Goal: Use online tool/utility

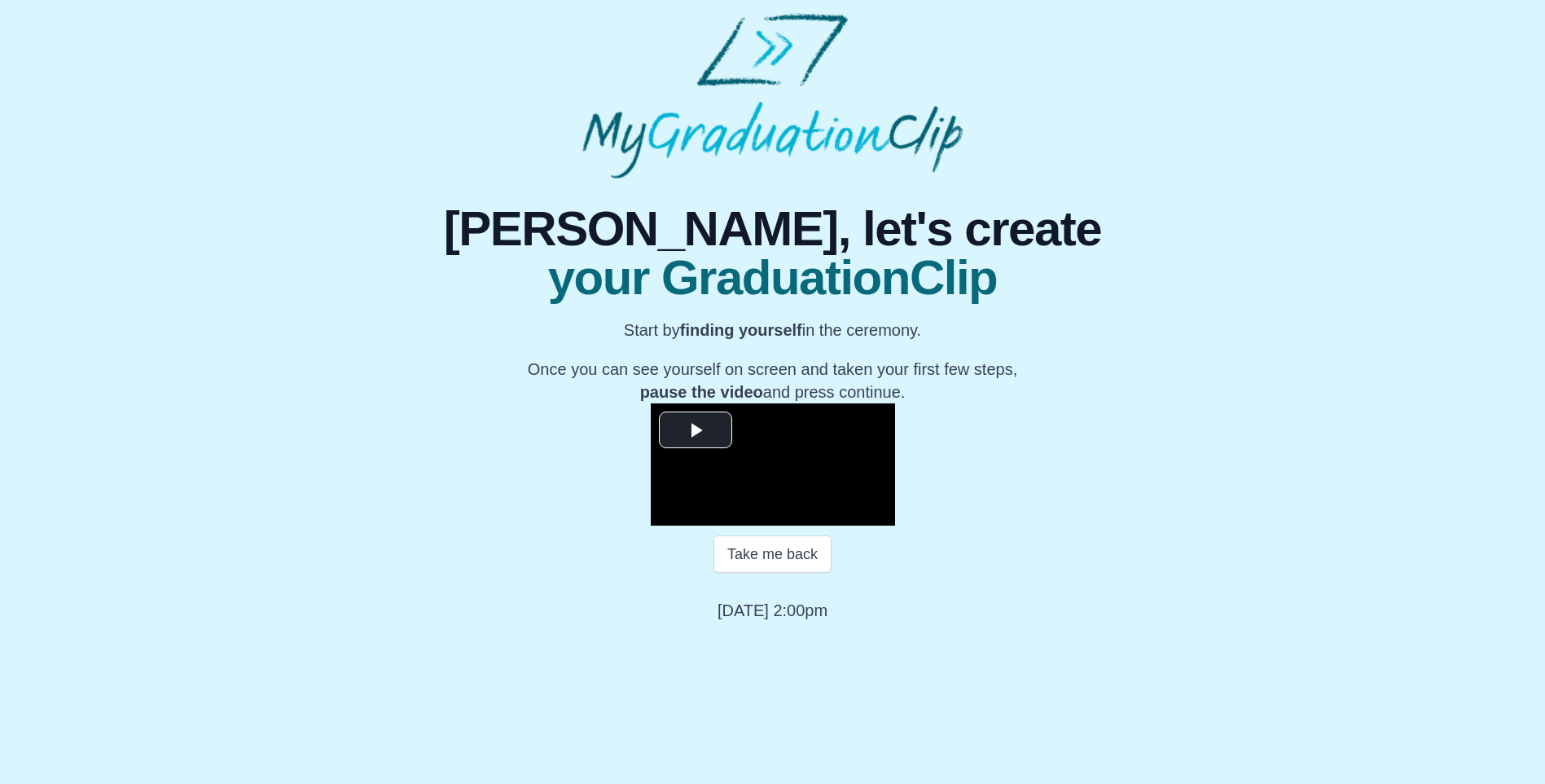
scroll to position [119, 0]
click at [695, 429] on span "Video Player" at bounding box center [695, 429] width 0 height 0
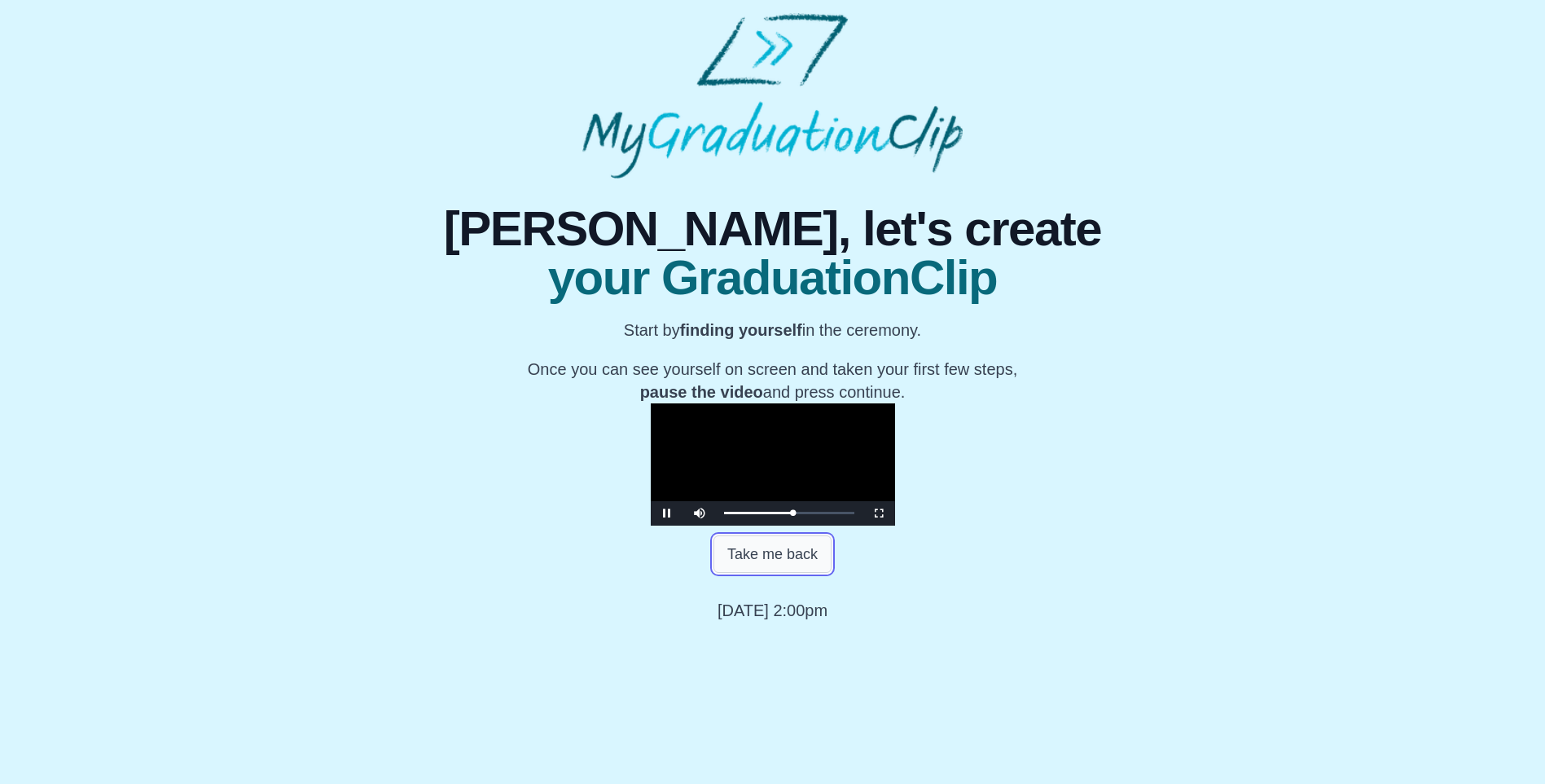
click at [776, 572] on button "Take me back" at bounding box center [772, 554] width 118 height 38
drag, startPoint x: 804, startPoint y: 665, endPoint x: 679, endPoint y: 667, distance: 125.0
click at [716, 526] on div "Loaded : 0% 0:21:04 0:35:53 Progress : 0%" at bounding box center [789, 513] width 147 height 25
drag, startPoint x: 679, startPoint y: 667, endPoint x: 708, endPoint y: 664, distance: 29.2
click at [724, 514] on div "Loaded : 0% 0:24:24 0:21:04 Progress : 0%" at bounding box center [789, 513] width 131 height 4
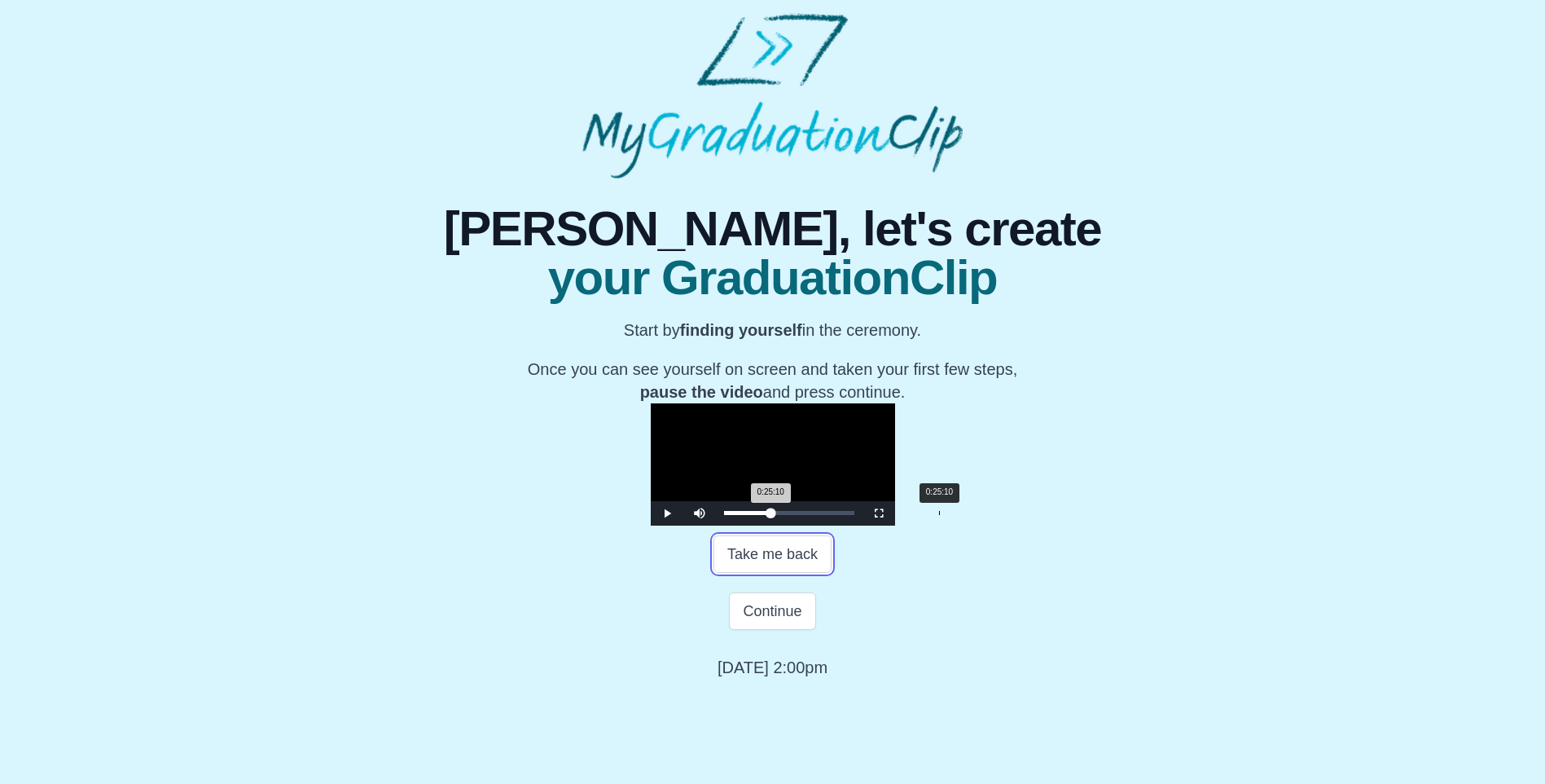
click at [724, 514] on div "0:25:10 Progress : 0%" at bounding box center [747, 513] width 47 height 4
drag, startPoint x: 714, startPoint y: 665, endPoint x: 724, endPoint y: 665, distance: 10.0
click at [724, 526] on div "Loaded : 0% 0:26:19 0:25:16 Progress : 0%" at bounding box center [789, 513] width 147 height 25
click at [771, 630] on button "Continue" at bounding box center [772, 611] width 86 height 38
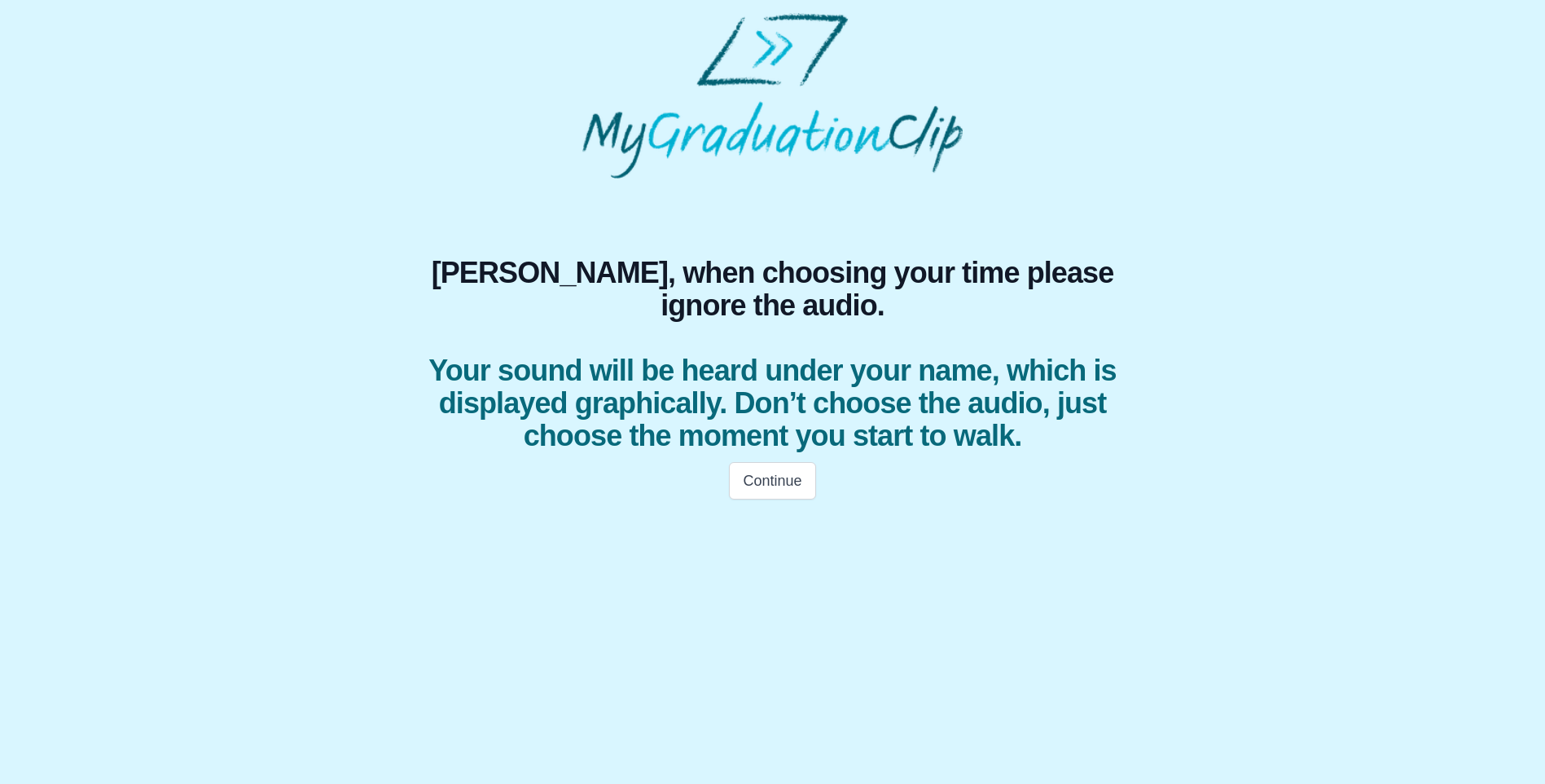
scroll to position [0, 0]
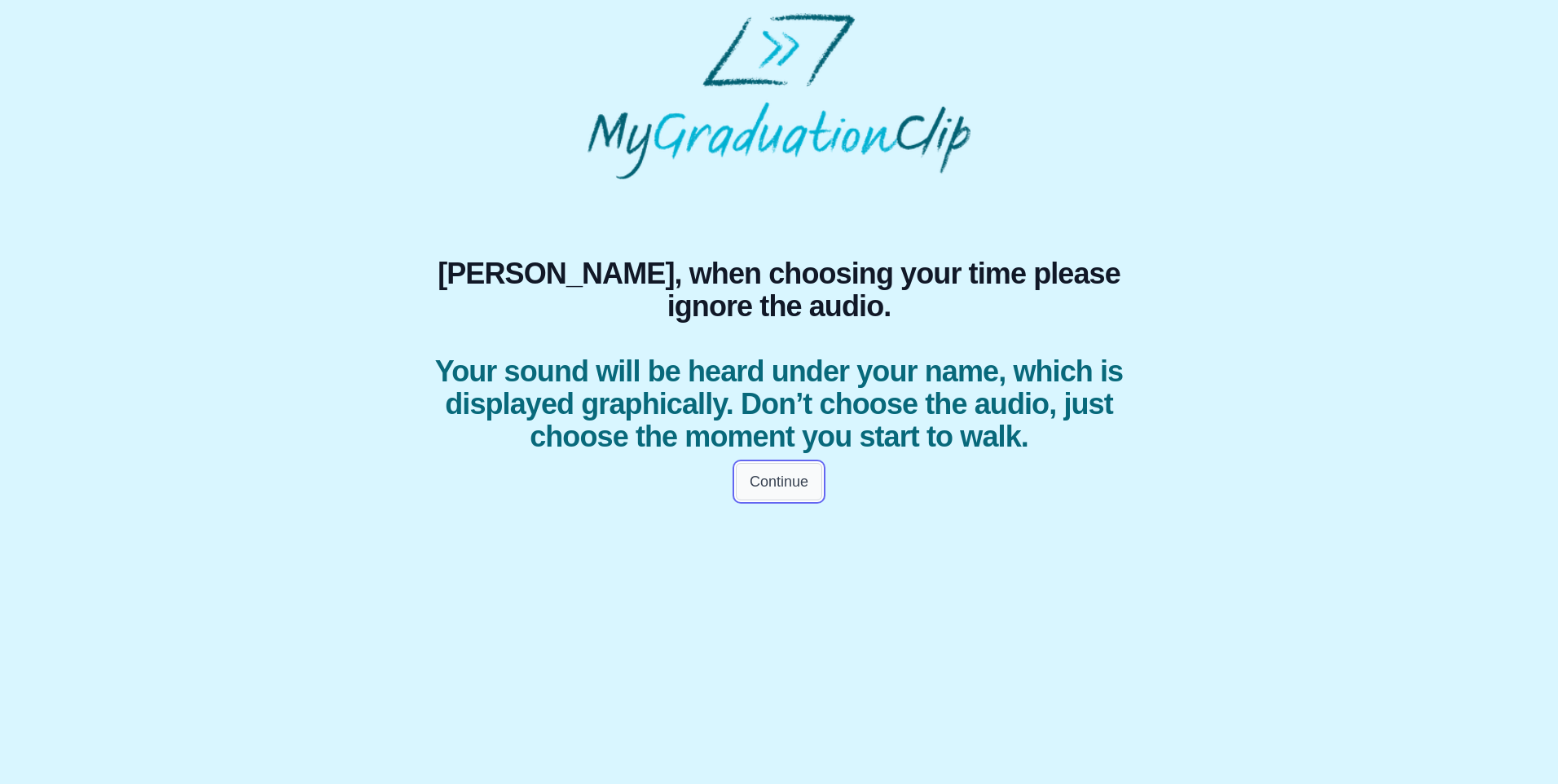
click at [782, 500] on button "Continue" at bounding box center [778, 481] width 86 height 38
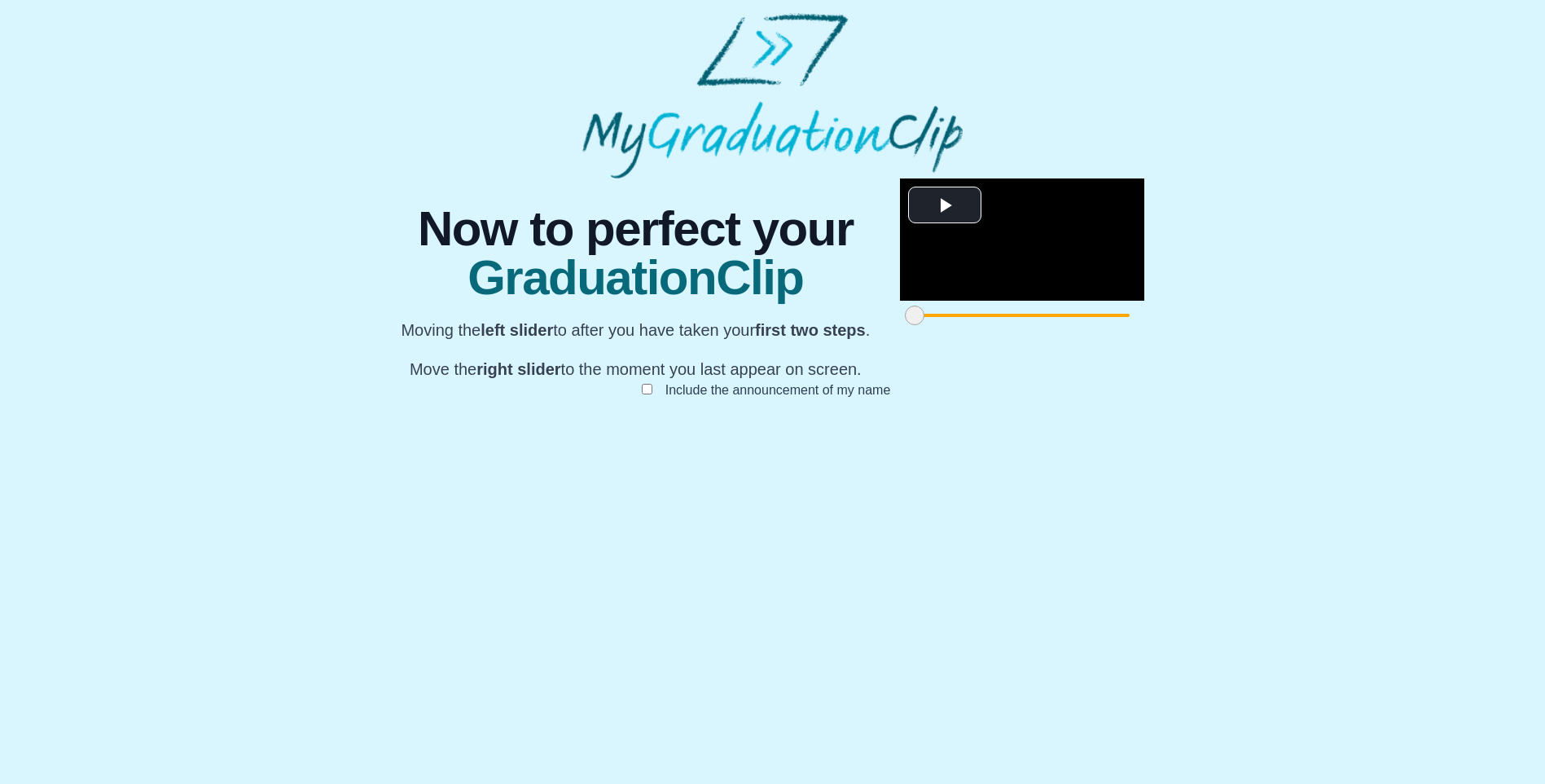
scroll to position [81, 0]
click at [822, 205] on span "Video Player" at bounding box center [945, 205] width 0 height 0
